Goal: Information Seeking & Learning: Learn about a topic

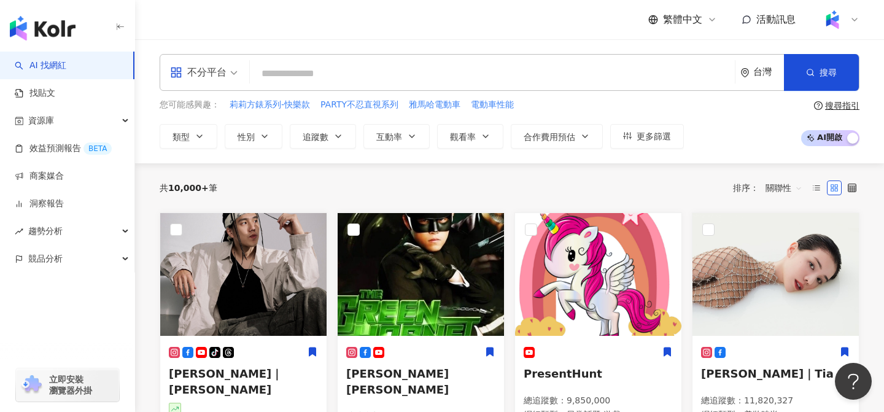
click at [597, 74] on input "search" at bounding box center [492, 73] width 475 height 23
click at [606, 77] on input "search" at bounding box center [492, 73] width 475 height 23
click at [533, 65] on input "search" at bounding box center [492, 73] width 475 height 23
click at [66, 260] on div "競品分析" at bounding box center [67, 259] width 134 height 28
click at [81, 290] on link "品牌帳號分析" at bounding box center [55, 286] width 52 height 12
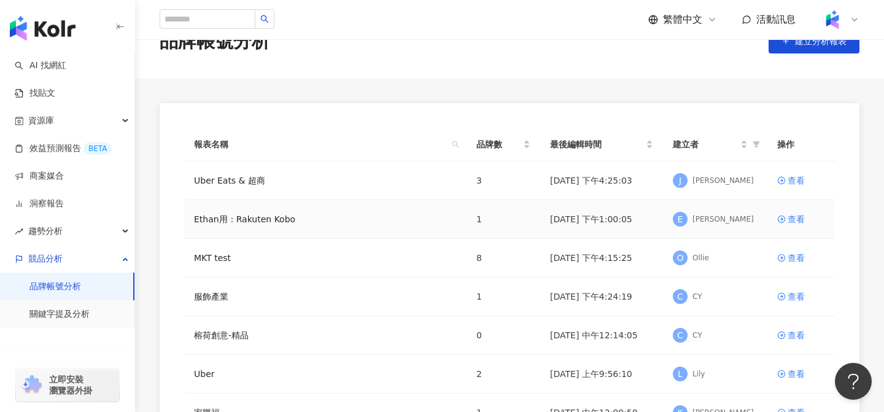
scroll to position [57, 0]
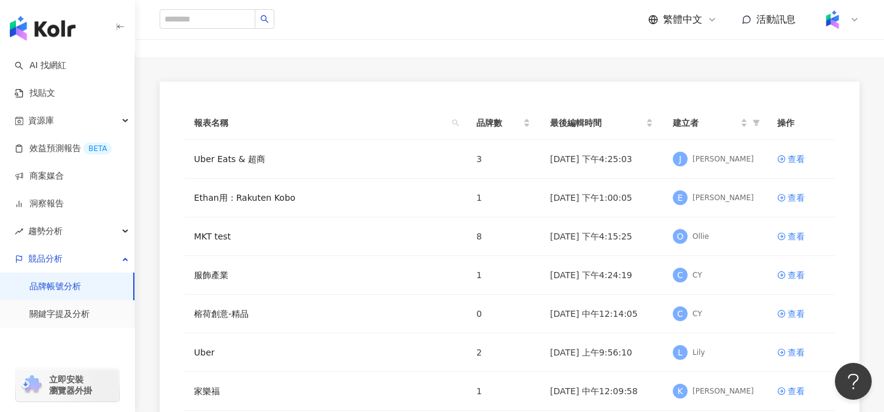
click at [835, 29] on img at bounding box center [832, 19] width 23 height 23
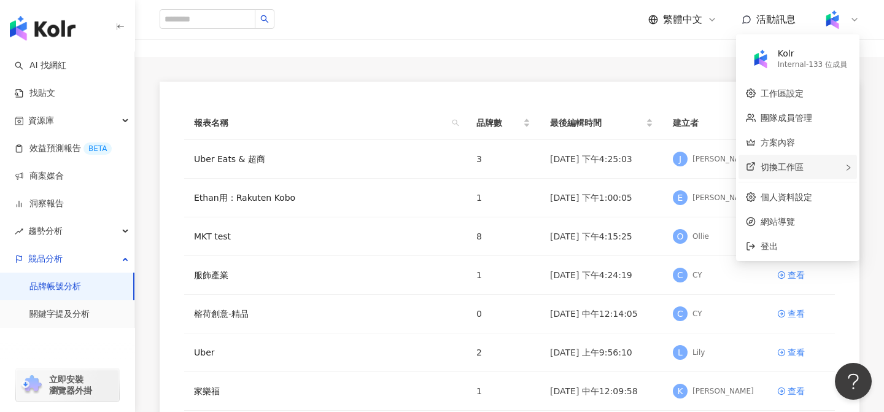
click at [808, 164] on div "切換工作區" at bounding box center [797, 167] width 118 height 25
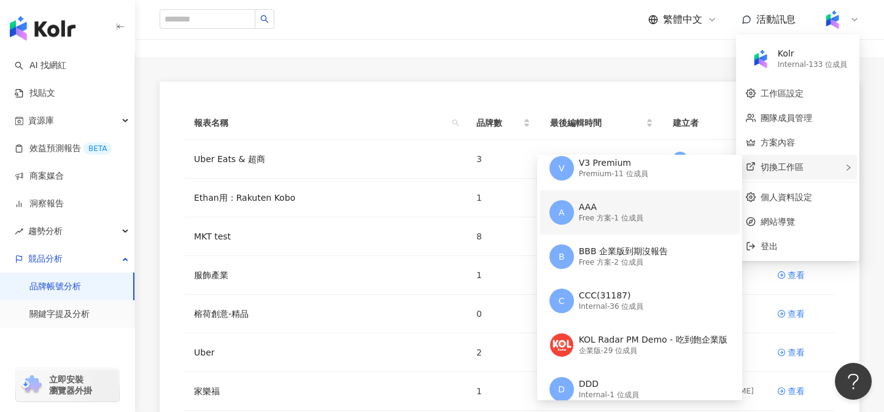
scroll to position [107, 0]
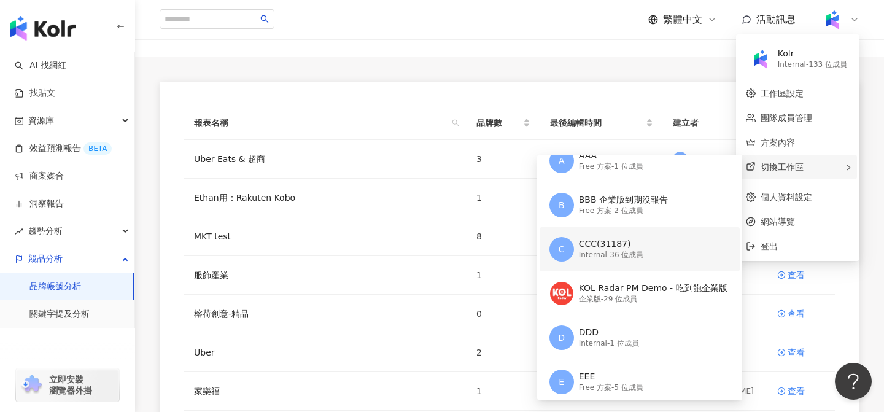
click at [625, 254] on div "Internal - 36 位成員" at bounding box center [611, 255] width 65 height 10
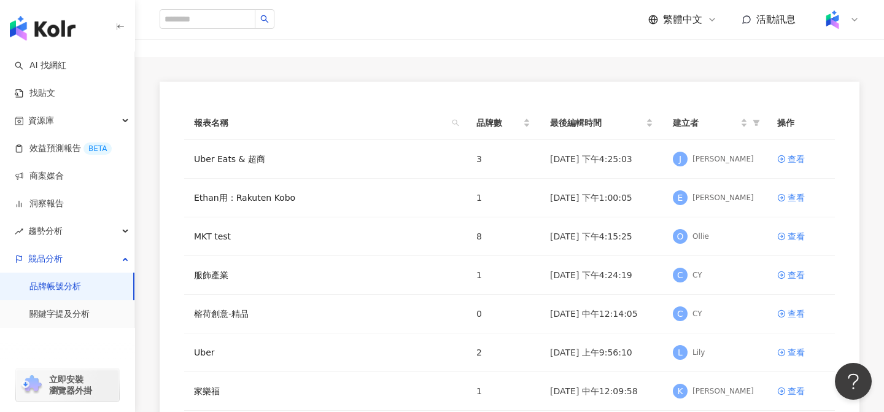
scroll to position [0, 0]
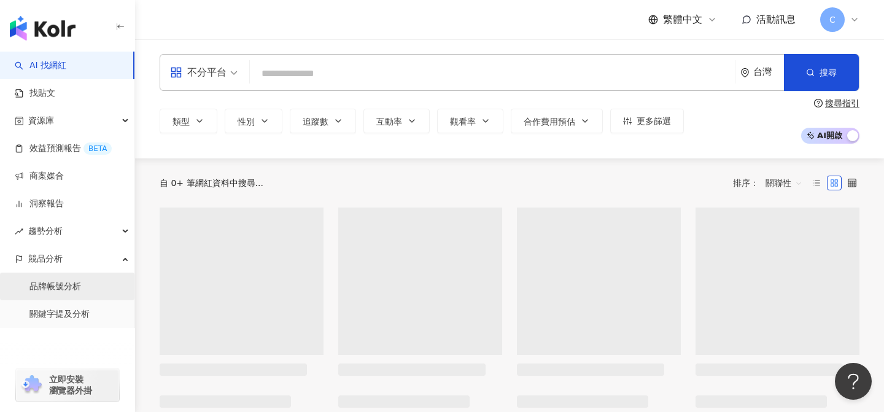
click at [79, 290] on link "品牌帳號分析" at bounding box center [55, 286] width 52 height 12
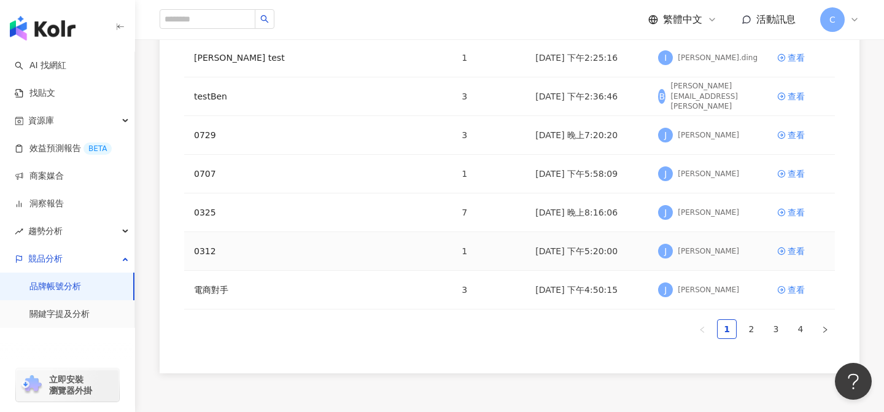
scroll to position [277, 0]
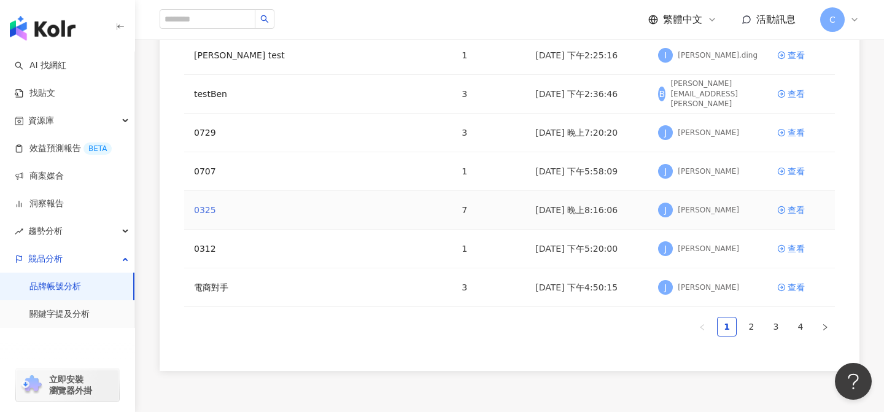
click at [204, 209] on link "0325" at bounding box center [205, 210] width 22 height 14
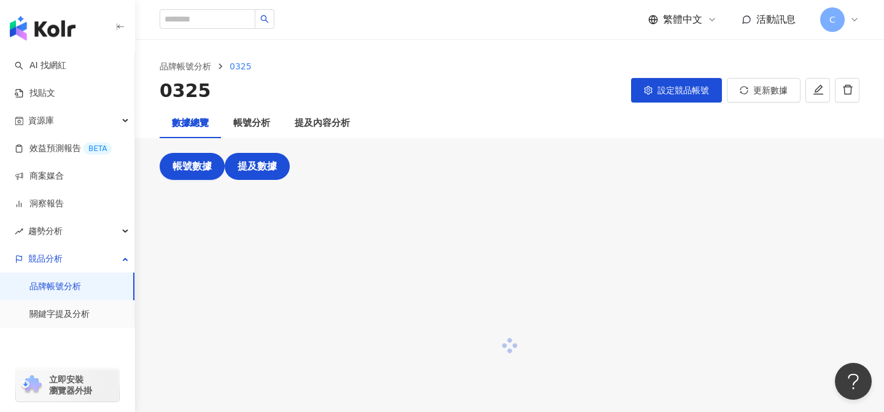
click at [266, 166] on span "提及數據" at bounding box center [256, 166] width 39 height 11
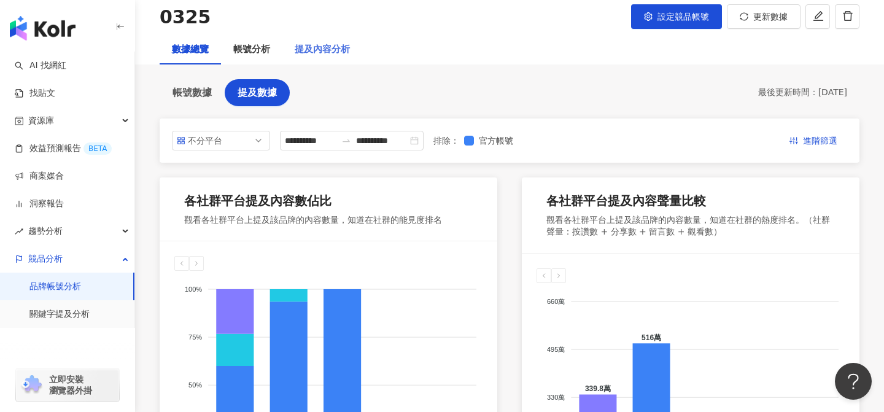
scroll to position [66, 0]
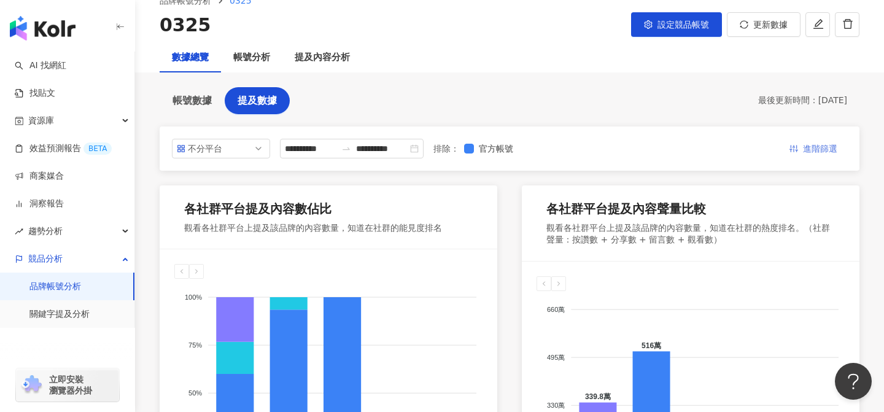
click at [810, 147] on span "進階篩選" at bounding box center [820, 149] width 34 height 20
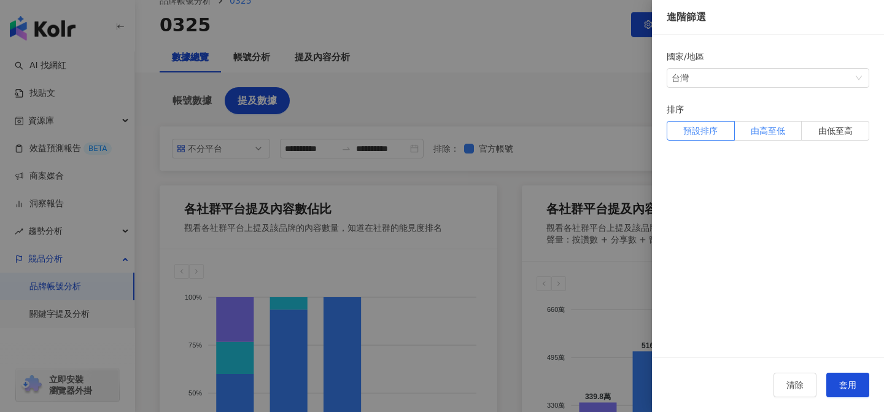
click at [776, 133] on span "由高至低" at bounding box center [768, 131] width 34 height 13
click at [845, 384] on span "套用" at bounding box center [847, 385] width 17 height 10
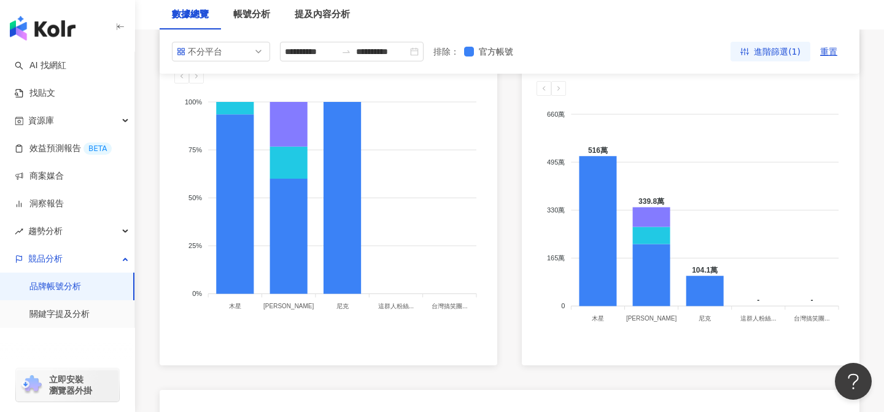
scroll to position [0, 0]
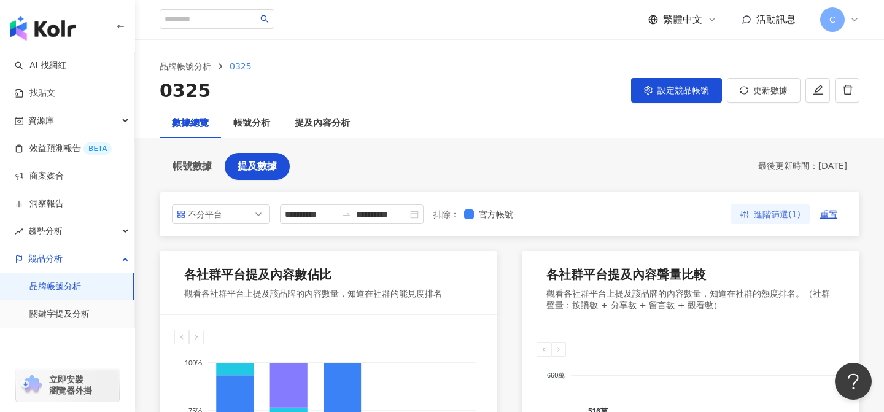
click at [786, 218] on span "進階篩選(1)" at bounding box center [777, 215] width 47 height 20
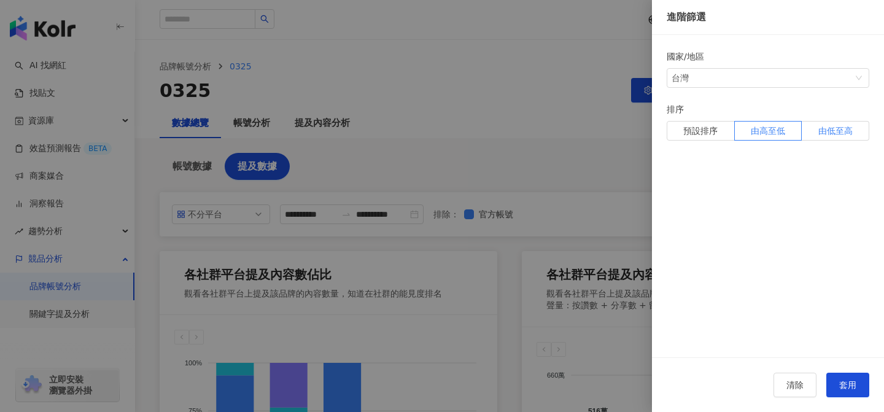
click at [844, 131] on span "由低至高" at bounding box center [835, 131] width 34 height 13
click at [852, 375] on button "套用" at bounding box center [847, 385] width 43 height 25
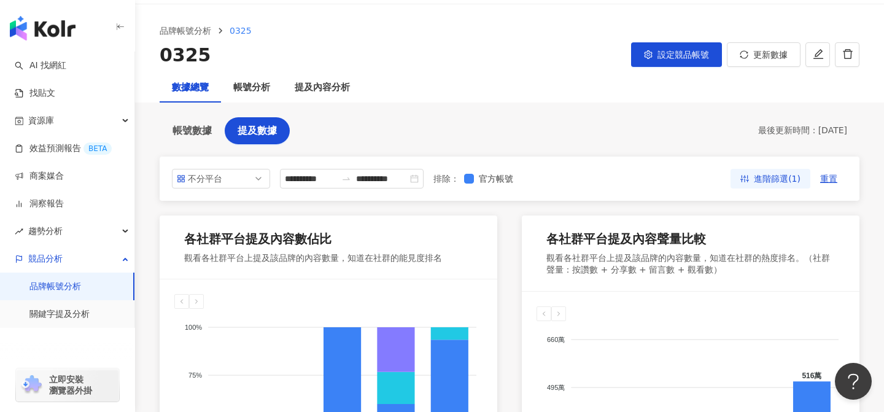
scroll to position [34, 0]
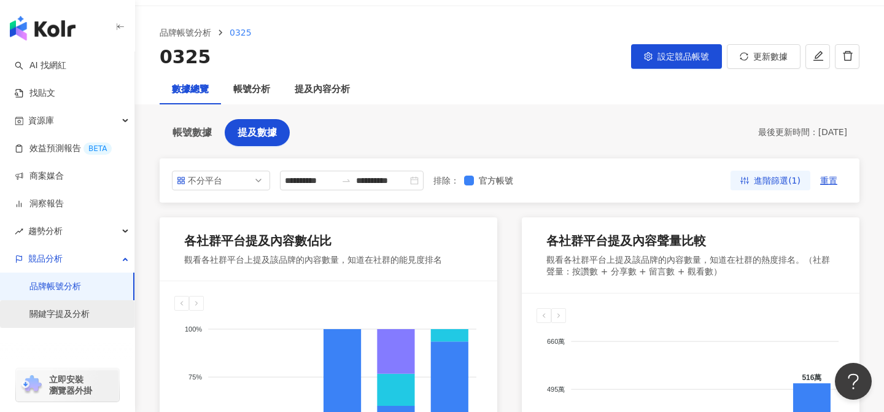
click at [80, 308] on link "關鍵字提及分析" at bounding box center [59, 314] width 60 height 12
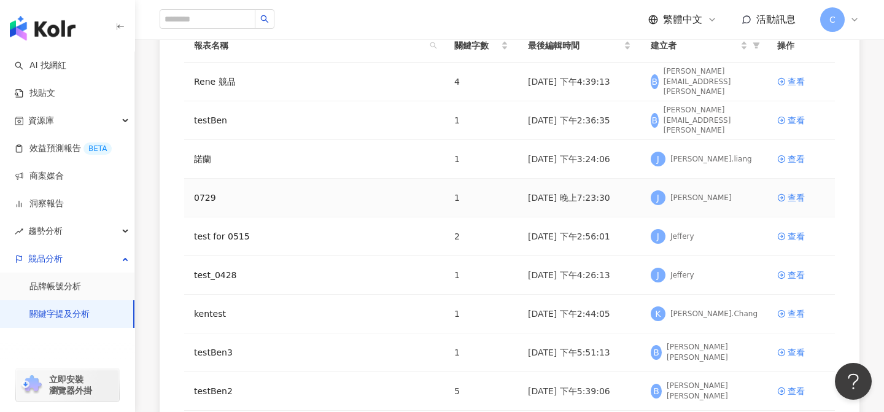
scroll to position [136, 0]
click at [229, 80] on link "Rene 競品" at bounding box center [215, 81] width 42 height 14
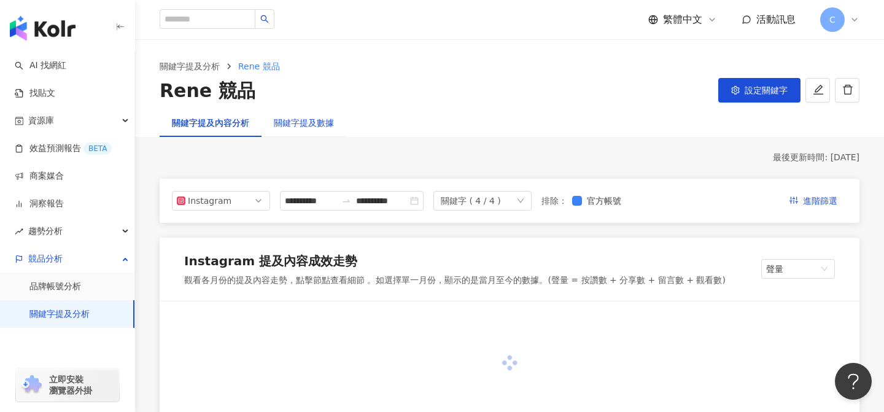
click at [316, 127] on div "關鍵字提及數據" at bounding box center [304, 123] width 60 height 14
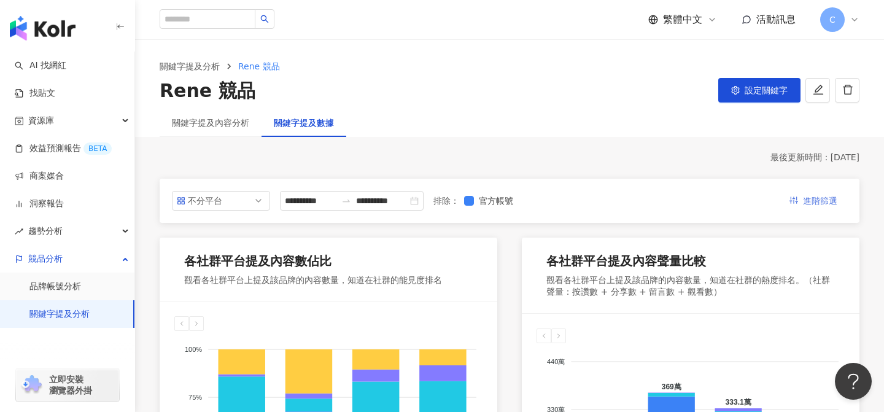
click at [819, 204] on span "進階篩選" at bounding box center [820, 201] width 34 height 20
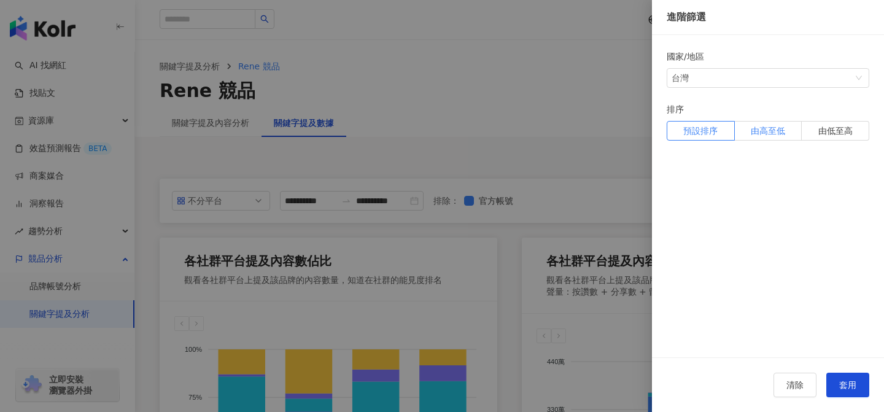
click at [768, 133] on span "由高至低" at bounding box center [768, 131] width 34 height 13
click at [854, 388] on span "套用" at bounding box center [847, 385] width 17 height 10
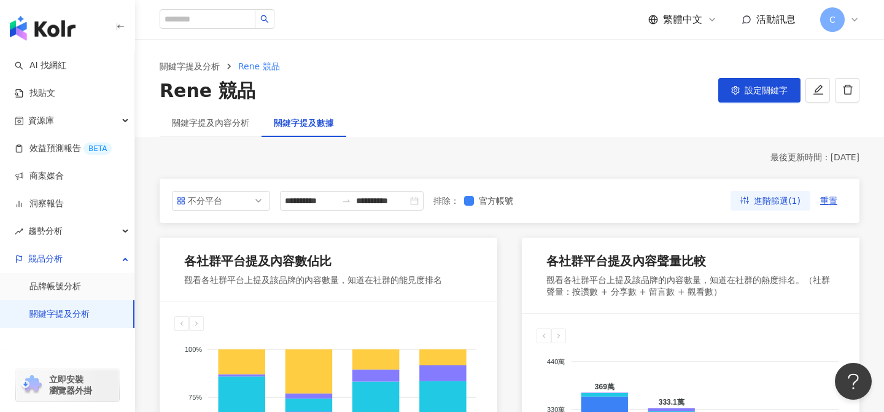
click at [834, 28] on span "C" at bounding box center [832, 19] width 25 height 25
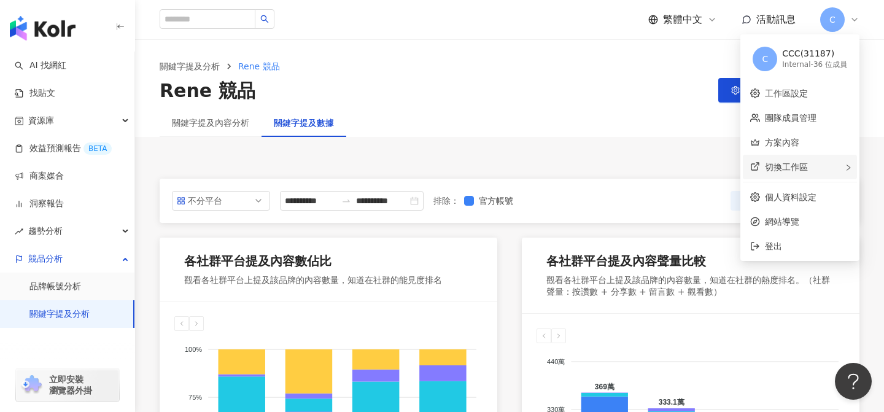
click at [791, 168] on span "切換工作區" at bounding box center [786, 167] width 43 height 10
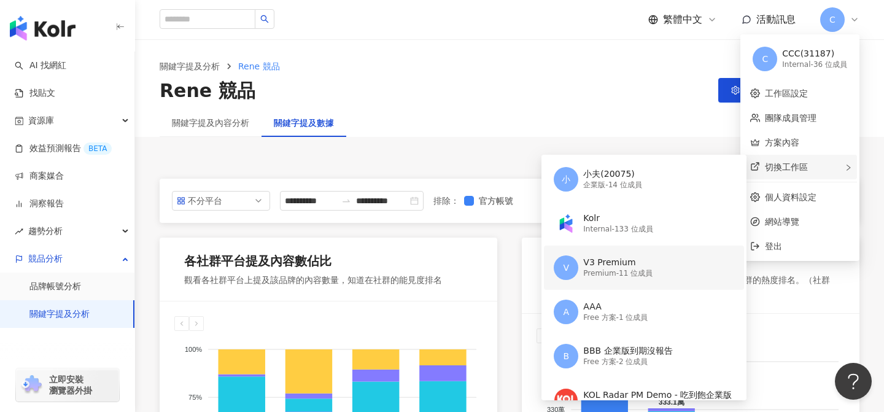
click at [647, 281] on div "V V3 Premium Premium - 11 位成員" at bounding box center [643, 267] width 178 height 44
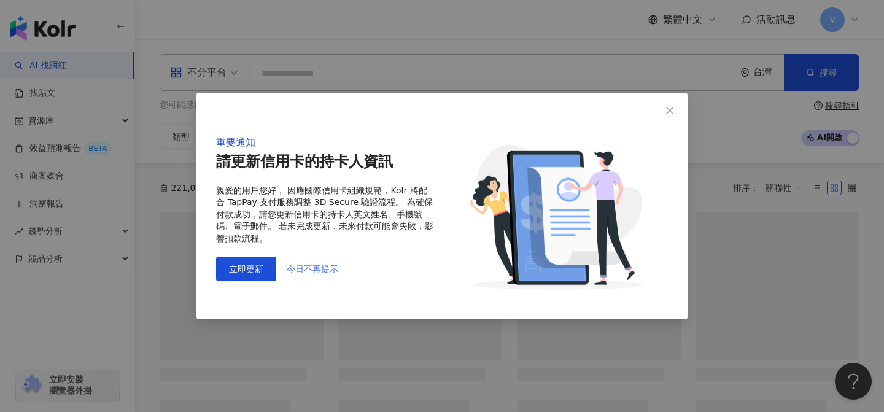
click at [315, 269] on span "今日不再提示" at bounding box center [313, 269] width 52 height 10
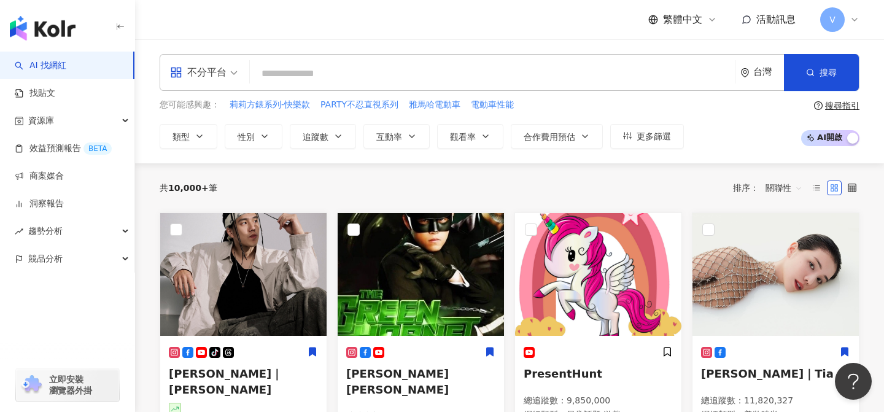
click at [832, 23] on span "V" at bounding box center [832, 20] width 6 height 14
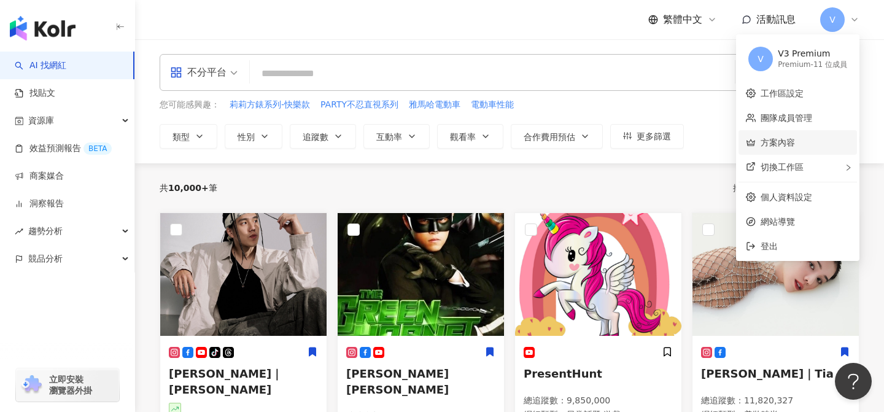
click at [785, 137] on link "方案內容" at bounding box center [777, 142] width 34 height 10
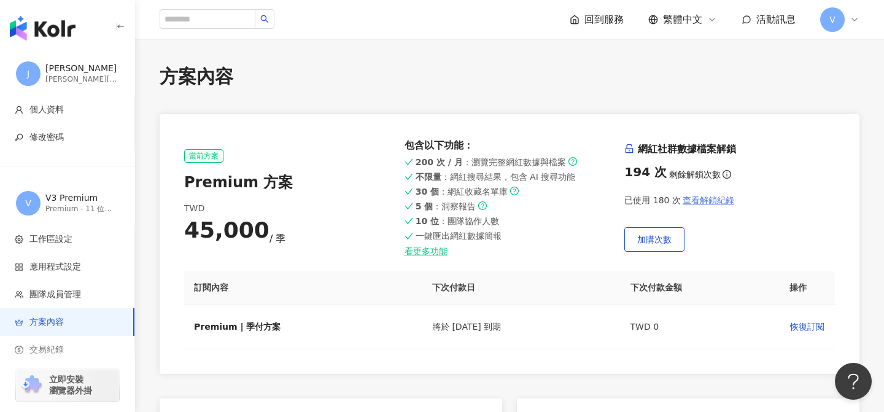
click at [714, 198] on span "查看解鎖紀錄" at bounding box center [708, 200] width 52 height 10
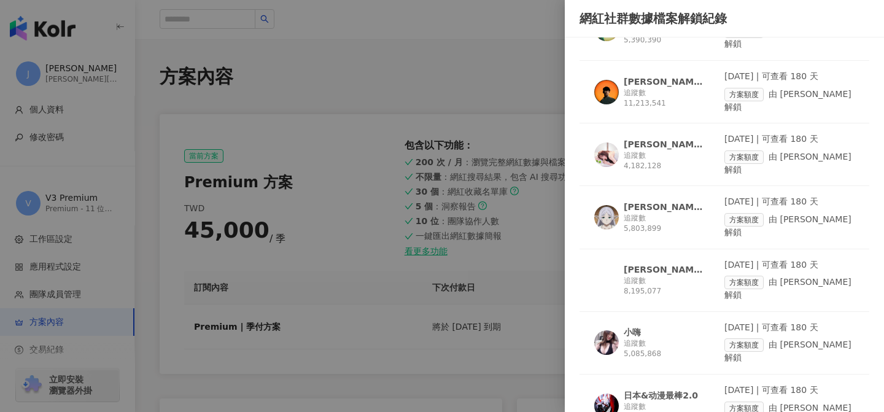
scroll to position [5146, 0]
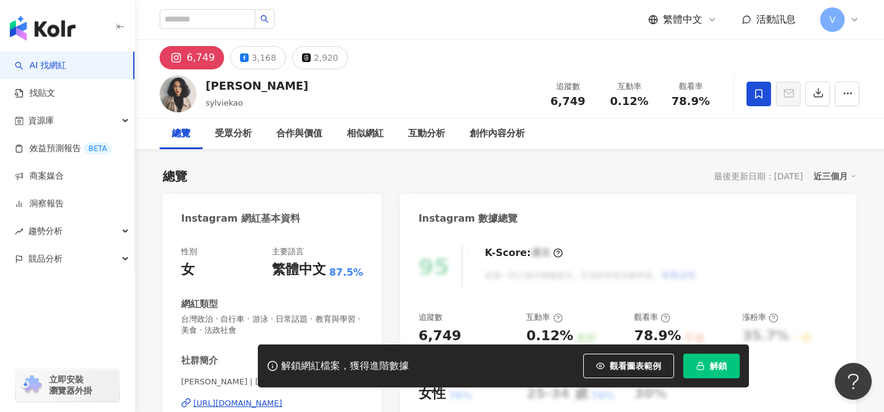
click at [757, 99] on span at bounding box center [758, 94] width 25 height 25
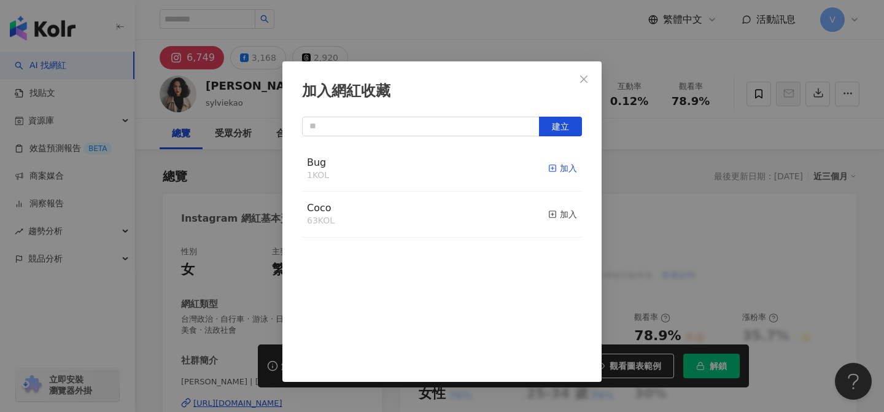
click at [557, 169] on div "加入" at bounding box center [562, 168] width 29 height 14
click at [584, 77] on icon "close" at bounding box center [584, 79] width 10 height 10
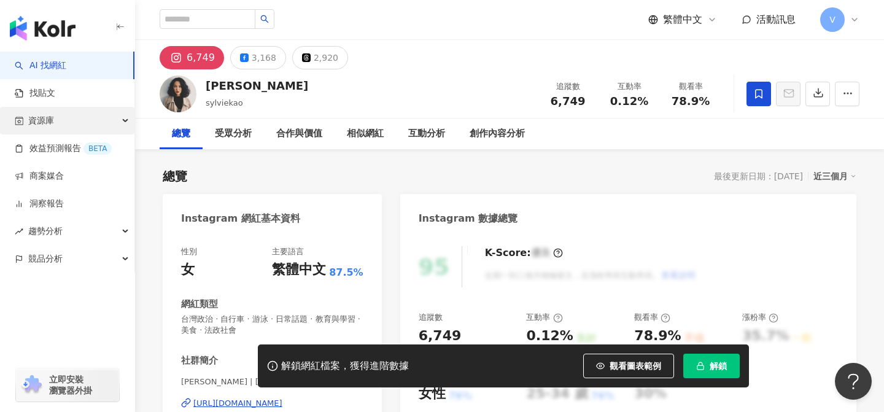
click at [68, 119] on div "資源庫" at bounding box center [67, 121] width 134 height 28
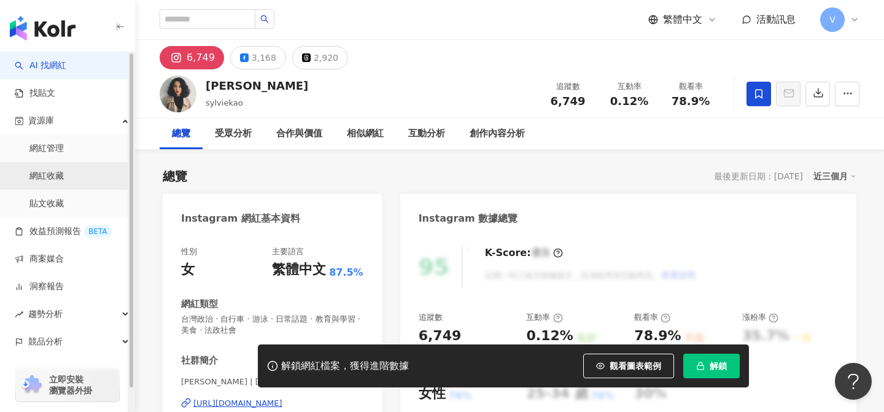
click at [64, 172] on link "網紅收藏" at bounding box center [46, 176] width 34 height 12
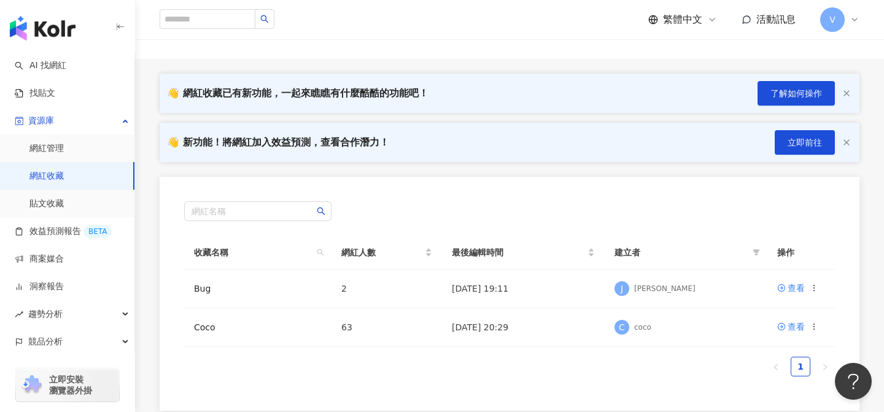
scroll to position [59, 0]
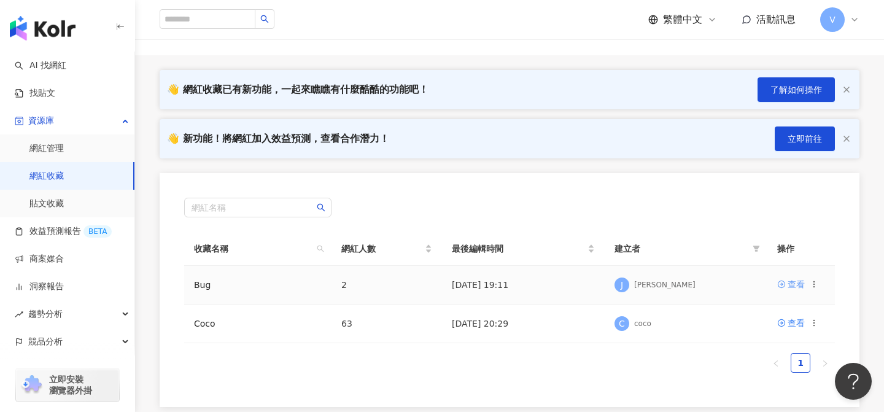
click at [789, 282] on div "查看" at bounding box center [795, 284] width 17 height 14
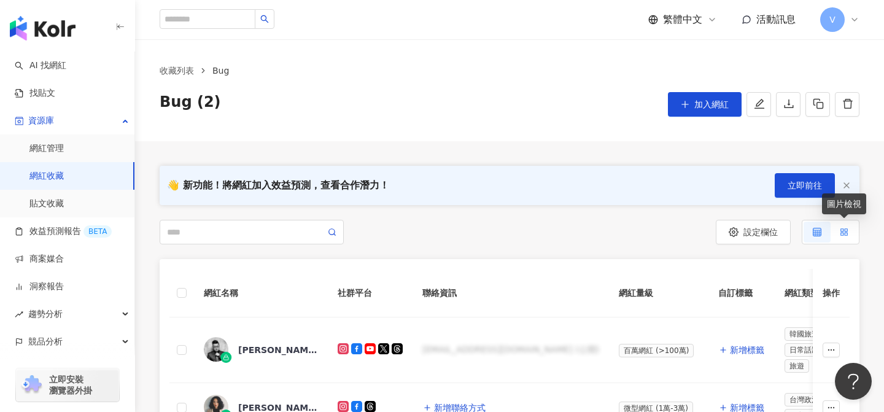
click at [851, 239] on label at bounding box center [843, 232] width 27 height 21
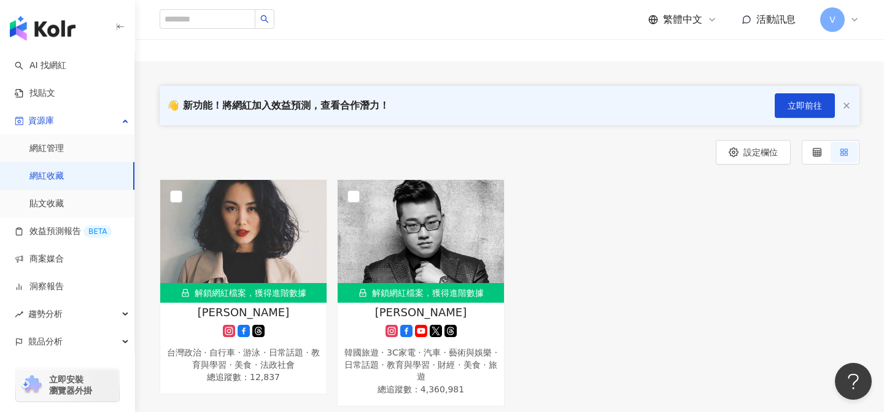
scroll to position [69, 0]
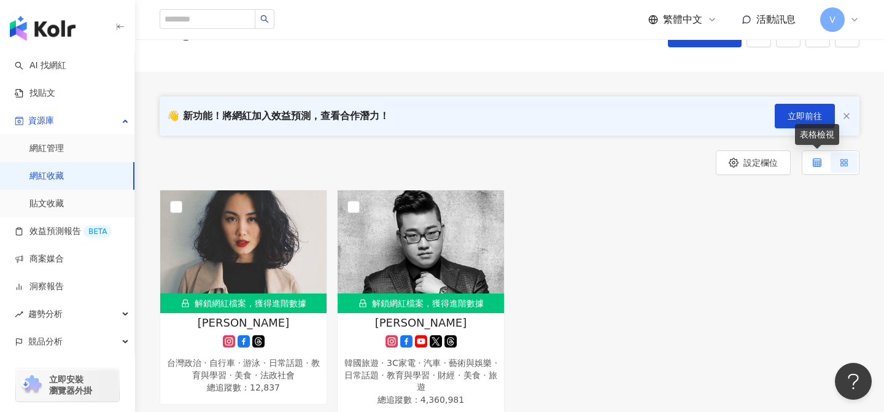
click at [819, 160] on icon at bounding box center [817, 162] width 9 height 9
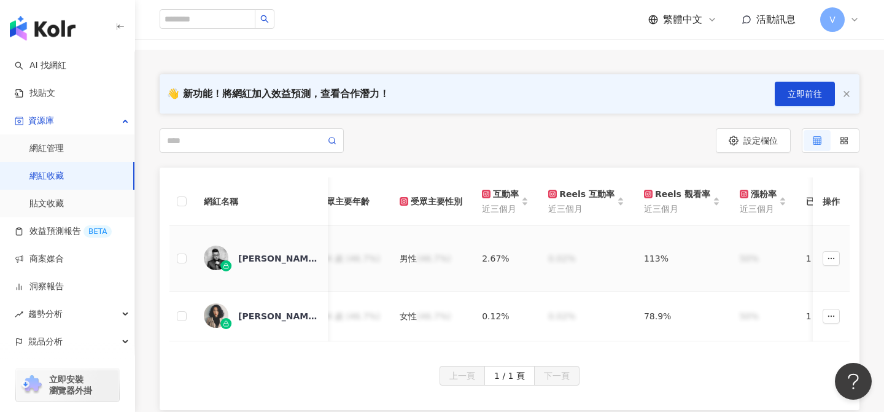
scroll to position [0, 1151]
